Goal: Entertainment & Leisure: Consume media (video, audio)

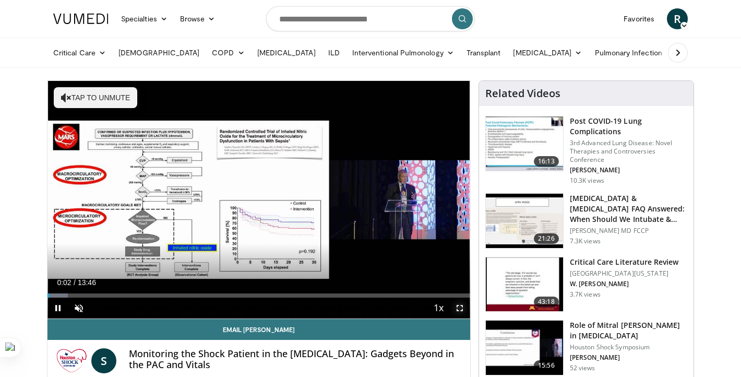
click at [458, 305] on span "Video Player" at bounding box center [460, 308] width 21 height 21
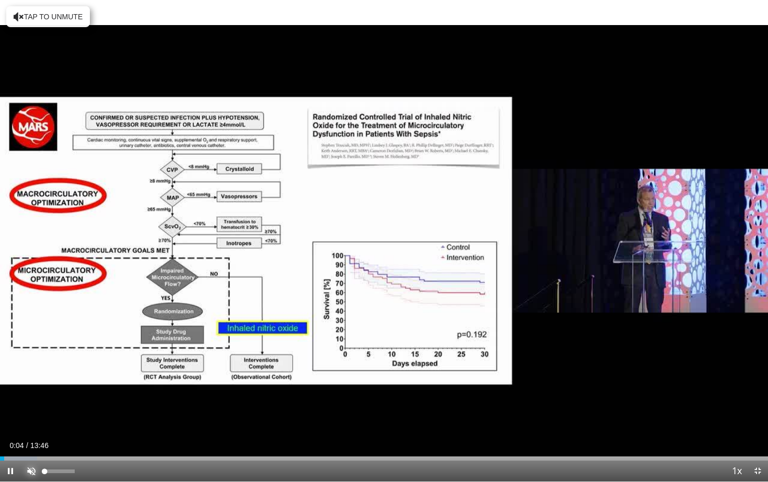
click at [29, 376] on span "Video Player" at bounding box center [31, 471] width 21 height 21
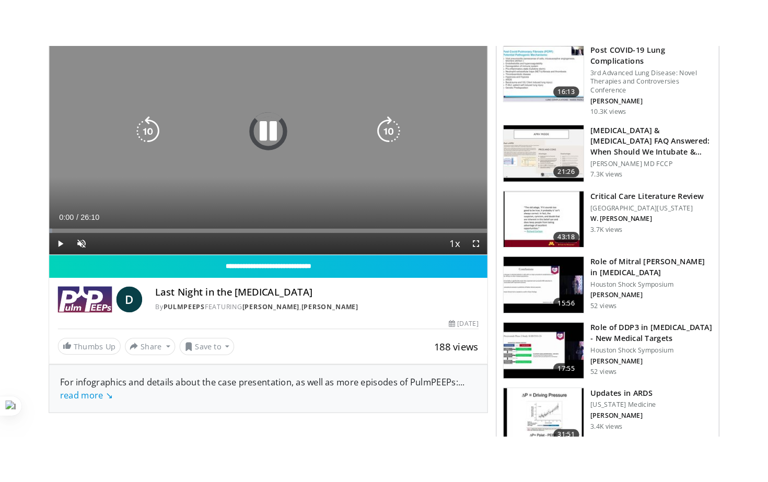
scroll to position [125, 0]
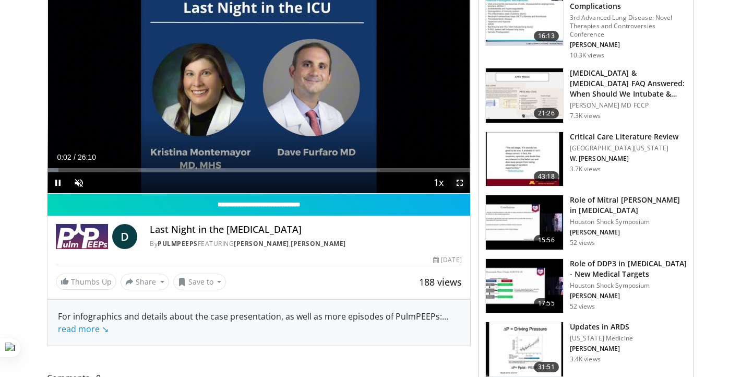
click at [463, 182] on span "Video Player" at bounding box center [460, 182] width 21 height 21
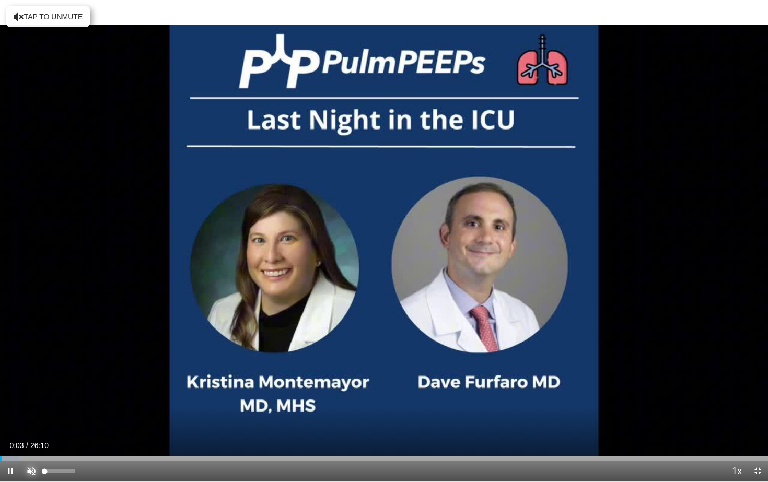
click at [32, 376] on span "Video Player" at bounding box center [31, 471] width 21 height 21
drag, startPoint x: 46, startPoint y: 458, endPoint x: 127, endPoint y: 464, distance: 81.1
click at [127, 376] on div "Current Time 2:27 / Duration 26:10 Play Skip Backward Skip Forward Mute 0% Load…" at bounding box center [384, 471] width 768 height 21
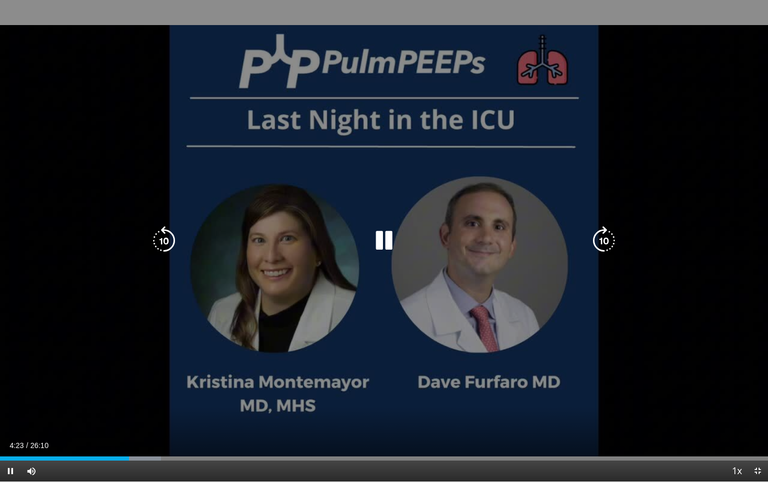
drag, startPoint x: 128, startPoint y: 461, endPoint x: 200, endPoint y: 461, distance: 71.5
click at [203, 376] on div "Current Time 4:23 / Duration 26:10 Pause Skip Backward Skip Forward Mute 0% Loa…" at bounding box center [384, 471] width 768 height 21
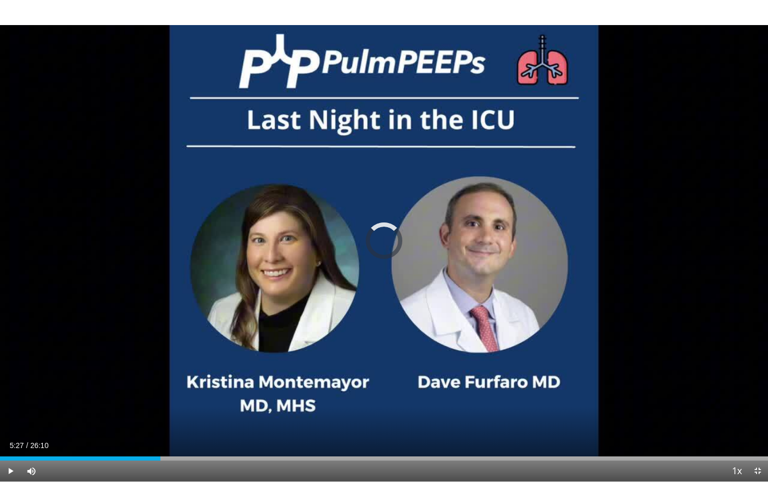
drag, startPoint x: 128, startPoint y: 459, endPoint x: 245, endPoint y: 469, distance: 117.4
click at [245, 376] on div "Current Time 5:27 / Duration 26:10 Play Skip Backward Skip Forward Mute 0% Load…" at bounding box center [384, 471] width 768 height 21
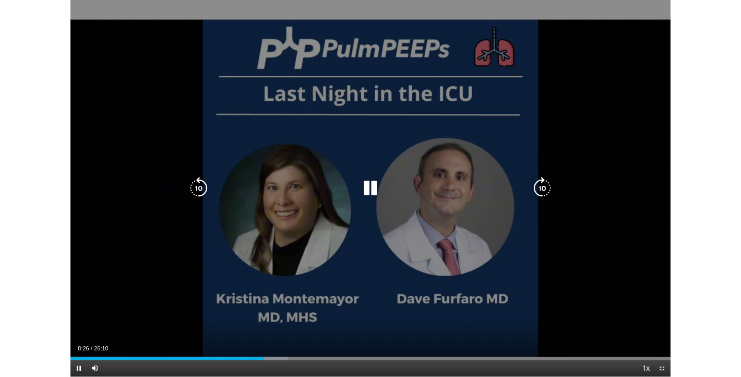
scroll to position [363, 0]
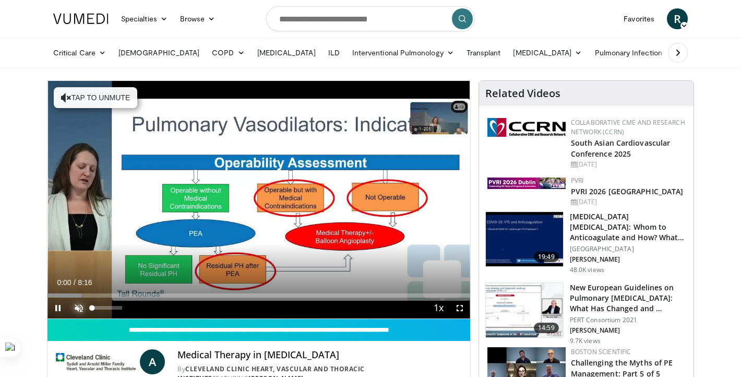
click at [77, 307] on span "Video Player" at bounding box center [78, 308] width 21 height 21
click at [460, 307] on span "Video Player" at bounding box center [460, 308] width 21 height 21
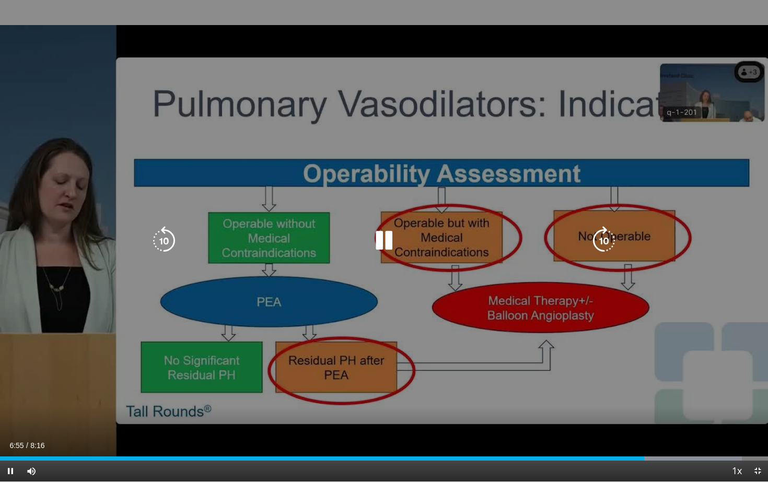
click at [384, 239] on icon "Video Player" at bounding box center [383, 240] width 29 height 29
click at [381, 244] on icon "Video Player" at bounding box center [383, 240] width 29 height 29
click at [388, 246] on icon "Video Player" at bounding box center [383, 240] width 29 height 29
click at [389, 245] on icon "Video Player" at bounding box center [383, 240] width 29 height 29
